Goal: Transaction & Acquisition: Subscribe to service/newsletter

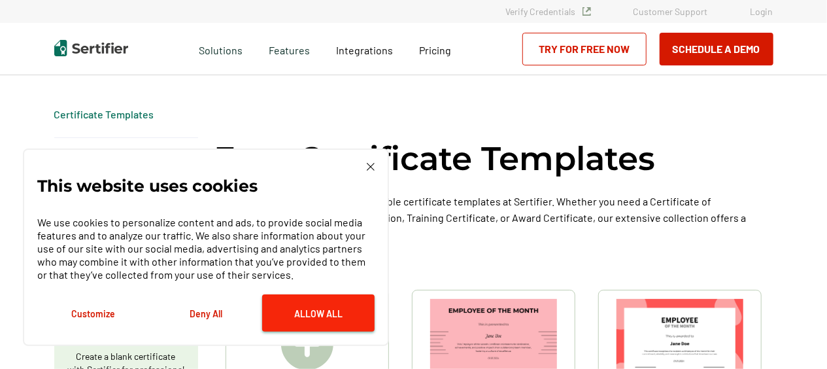
click at [304, 315] on button "Allow All" at bounding box center [318, 312] width 112 height 37
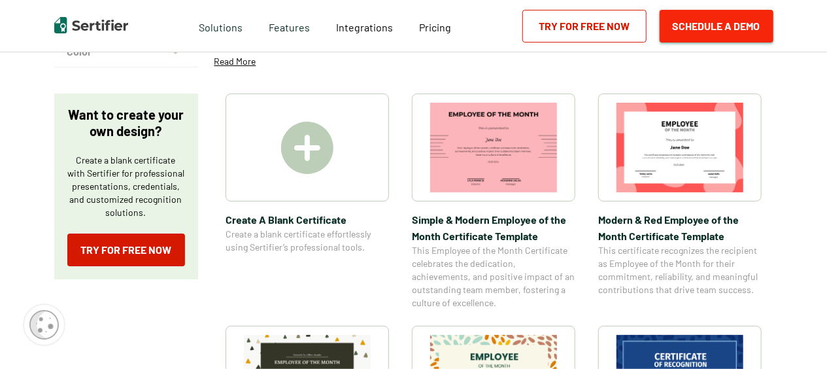
scroll to position [186, 0]
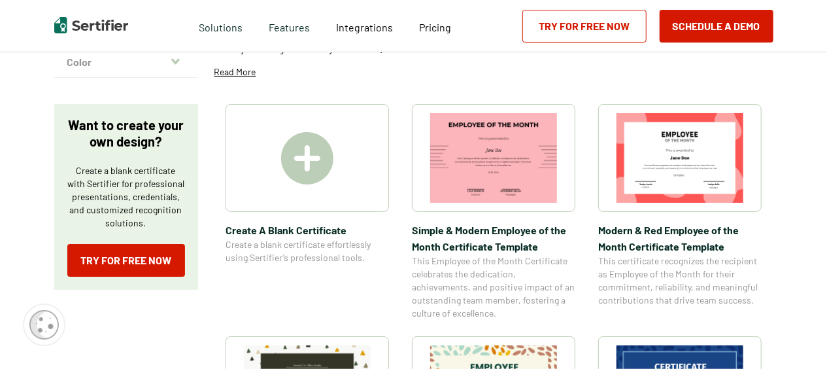
click at [588, 34] on link "Try for Free Now" at bounding box center [584, 26] width 124 height 33
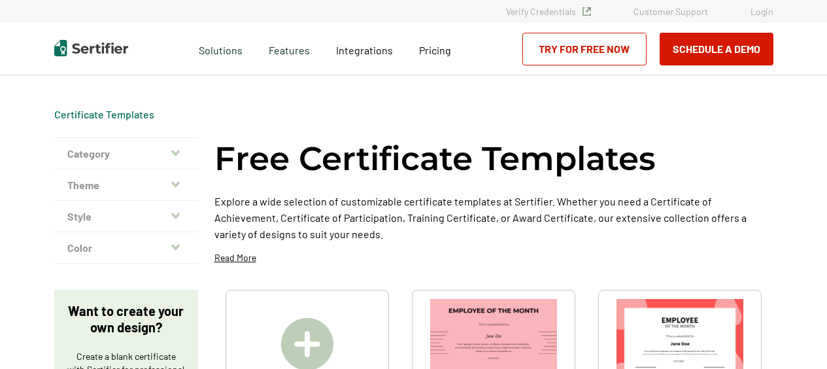
scroll to position [186, 0]
